Goal: Use online tool/utility: Utilize a website feature to perform a specific function

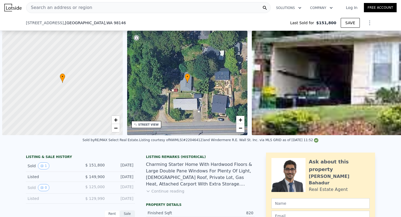
scroll to position [0, 473]
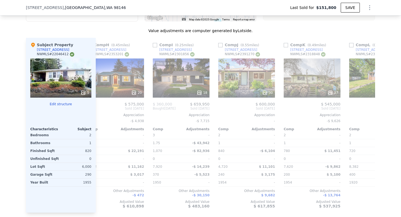
type input "$ 553,000"
type input "5"
type input "$ 0"
type input "$ 348,167"
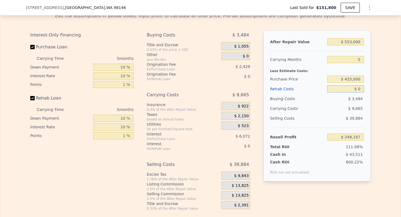
click at [359, 90] on input "$ 0" at bounding box center [345, 89] width 37 height 7
type input "$ 5,000"
type input "$ 342,887"
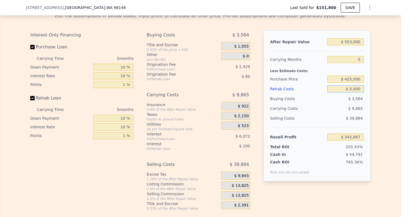
type input "$ 5,000"
click at [32, 97] on input "Rehab Loan" at bounding box center [32, 98] width 4 height 4
checkbox input "false"
type input "$ 343,167"
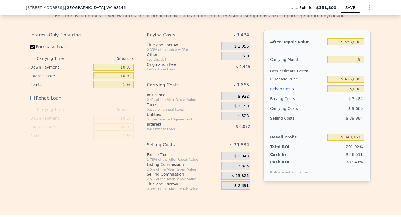
click at [245, 165] on span "$ 13,825" at bounding box center [240, 166] width 17 height 5
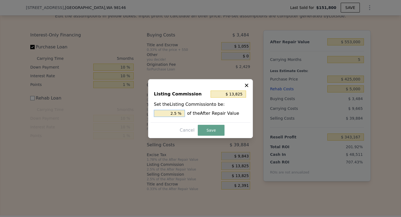
click at [172, 112] on input "2.5 %" at bounding box center [169, 113] width 31 height 7
type input "$ 0"
type input "0 %"
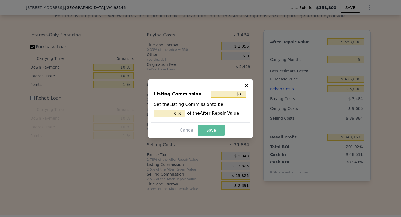
click at [214, 132] on button "Save" at bounding box center [211, 130] width 27 height 11
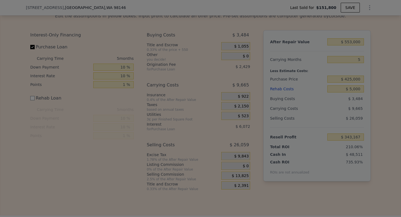
type input "$ 356,992"
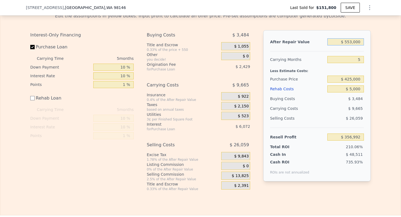
click at [348, 42] on input "$ 553,000" at bounding box center [345, 41] width 37 height 7
type input "$ 4"
type input "-$ 169,573"
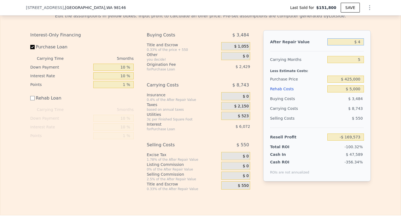
type input "$ 48"
type input "-$ 169,531"
type input "$ 485"
type input "-$ 169,116"
type input "$ 485,000"
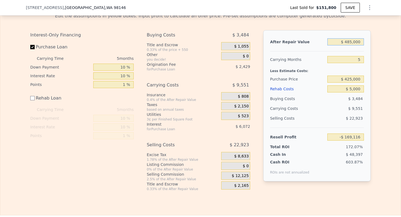
type input "$ 292,242"
type input "$ 485,000"
click at [295, 53] on div "After Repair Value $ 485,000 Carrying Months 5 Less Estimate Costs: Purchase Pr…" at bounding box center [316, 105] width 107 height 151
click at [358, 60] on input "5" at bounding box center [345, 59] width 37 height 7
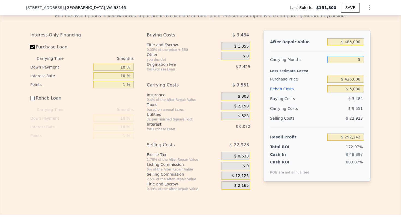
click at [358, 60] on input "5" at bounding box center [345, 59] width 37 height 7
type input "2"
type input "$ 297,973"
type input "2"
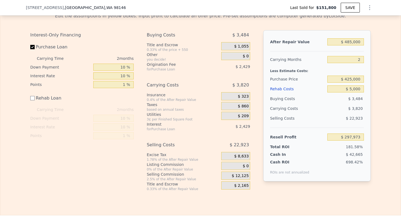
click at [303, 63] on div "Carrying Months" at bounding box center [297, 60] width 55 height 10
click at [352, 79] on input "$ 425,000" at bounding box center [345, 79] width 37 height 7
type input "$ 425,000"
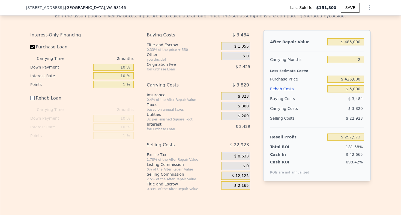
click at [287, 71] on div "Less Estimate Costs:" at bounding box center [317, 70] width 94 height 10
type input "$ 15,120"
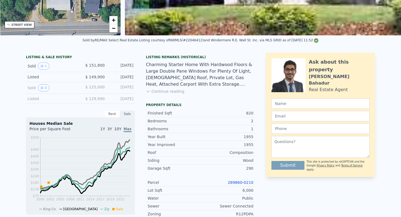
scroll to position [0, 0]
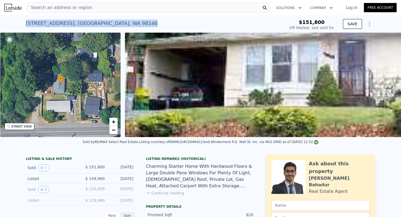
drag, startPoint x: 131, startPoint y: 22, endPoint x: 22, endPoint y: 21, distance: 109.8
click at [22, 21] on div "[STREET_ADDRESS] Sold [DATE] for $151,800 $151,800 Off Market, last sold for SA…" at bounding box center [200, 23] width 401 height 17
copy div "[STREET_ADDRESS]"
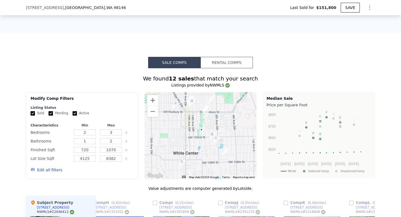
checkbox input "true"
type input "$ 553,000"
type input "5"
type input "$ 0"
type input "$ 348,167"
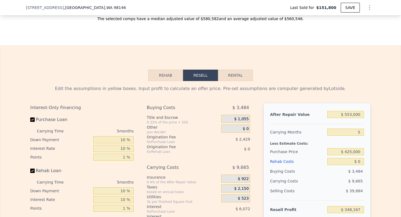
scroll to position [787, 0]
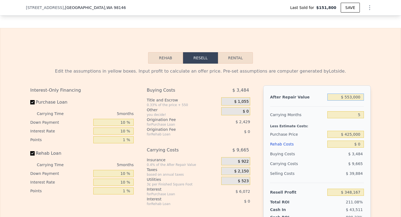
click at [355, 96] on input "$ 553,000" at bounding box center [345, 97] width 37 height 7
type input "$ 5"
type input "-$ 164,572"
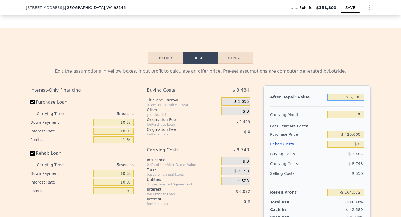
type input "$ 53,000"
type input "-$ 115,434"
type input "$ 530,000"
type input "$ 326,841"
type input "$ 530,000"
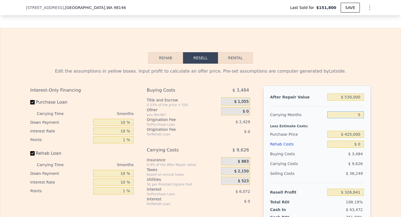
click at [358, 112] on input "5" at bounding box center [345, 114] width 37 height 7
type input "3"
type input "$ 330,691"
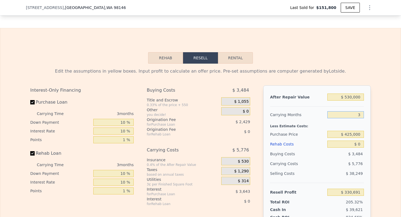
type input "3"
click at [359, 144] on input "$ 0" at bounding box center [345, 144] width 37 height 7
type input "$ 4"
type input "$ 330,687"
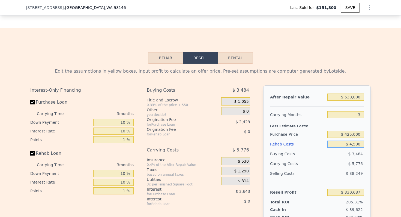
type input "$ 45,000"
type input "$ 283,891"
type input "$ 45,000"
click at [244, 102] on span "$ 1,055" at bounding box center [241, 101] width 14 height 5
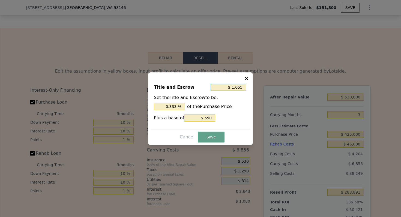
click at [236, 85] on input "$ 1,055" at bounding box center [227, 87] width 35 height 7
type input "$ 3"
type input "0.002 %"
type input "$ 35"
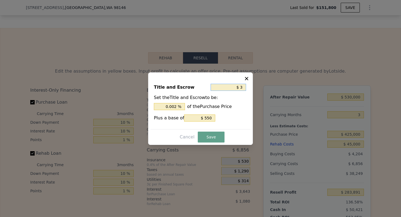
type input "0.023 %"
type input "$ 350"
type input "0.231 %"
type input "$ 3,500"
type input "2.306 %"
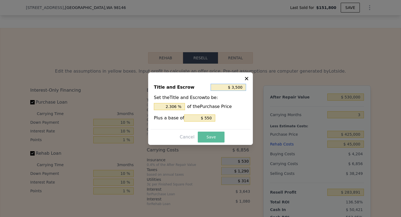
type input "$ 3,500"
click at [208, 139] on button "Save" at bounding box center [211, 137] width 27 height 11
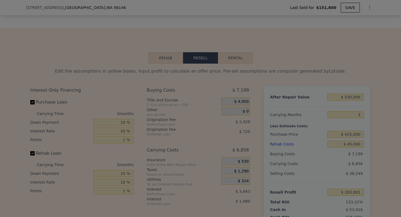
type input "$ 280,896"
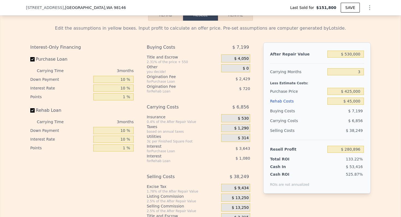
scroll to position [831, 0]
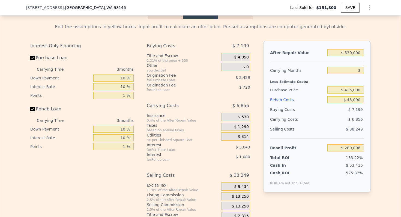
click at [243, 196] on span "$ 13,250" at bounding box center [240, 197] width 17 height 5
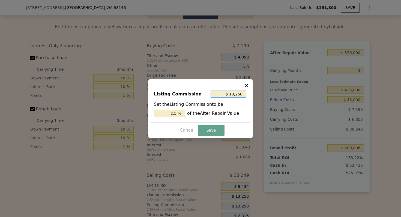
click at [234, 93] on input "$ 13,250" at bounding box center [227, 94] width 35 height 7
type input "$ 0"
type input "0 %"
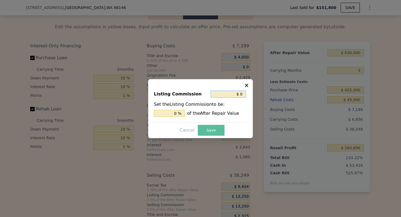
type input "$ 0"
click at [214, 130] on button "Save" at bounding box center [211, 130] width 27 height 11
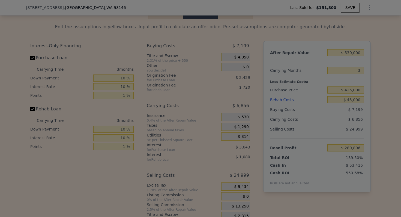
type input "$ 294,146"
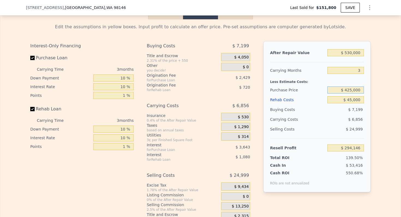
click at [354, 89] on input "$ 425,000" at bounding box center [345, 90] width 37 height 7
type input "$ 425,000"
click at [292, 81] on div "Less Estimate Costs:" at bounding box center [317, 80] width 94 height 10
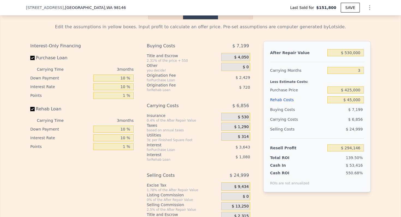
type input "$ 3,718"
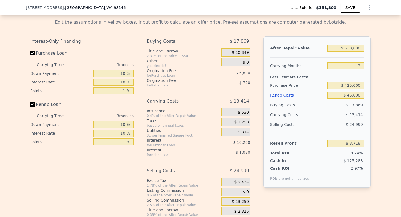
scroll to position [835, 0]
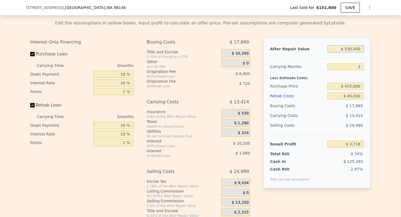
click at [348, 49] on input "$ 530,000" at bounding box center [345, 48] width 37 height 7
type input "$ 55,000"
type input "-$ 448,895"
type input "$ 550,000"
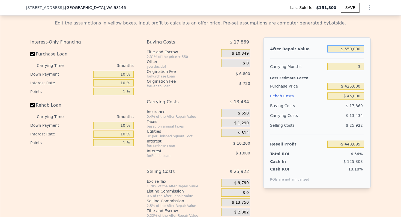
type input "$ 22,775"
type input "$ 550,000"
click at [292, 82] on div "Purchase Price" at bounding box center [297, 86] width 55 height 10
